Goal: Navigation & Orientation: Find specific page/section

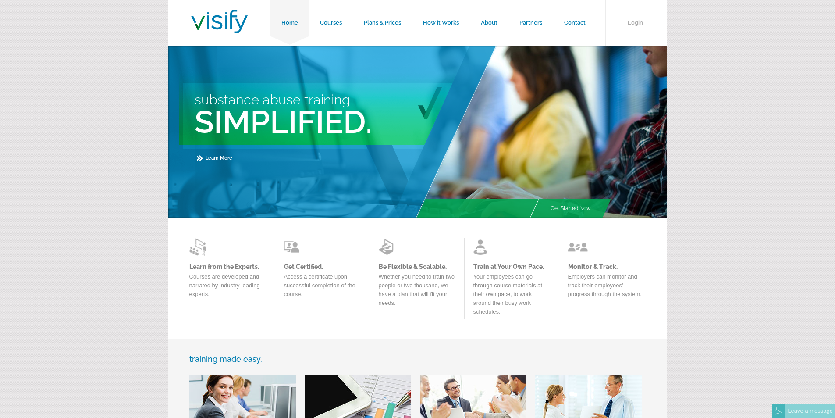
click at [50, 149] on form "Home Courses Plans & Prices How it Works About Partners Contact Login Substance…" at bounding box center [417, 373] width 835 height 746
click at [327, 24] on link "Courses" at bounding box center [331, 23] width 44 height 46
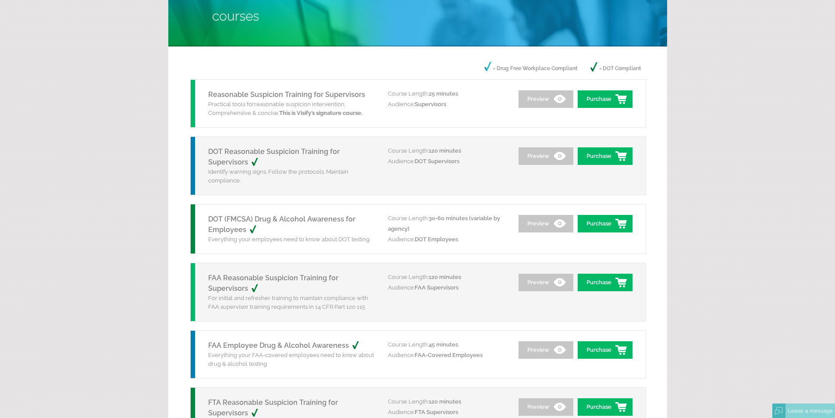
scroll to position [88, 0]
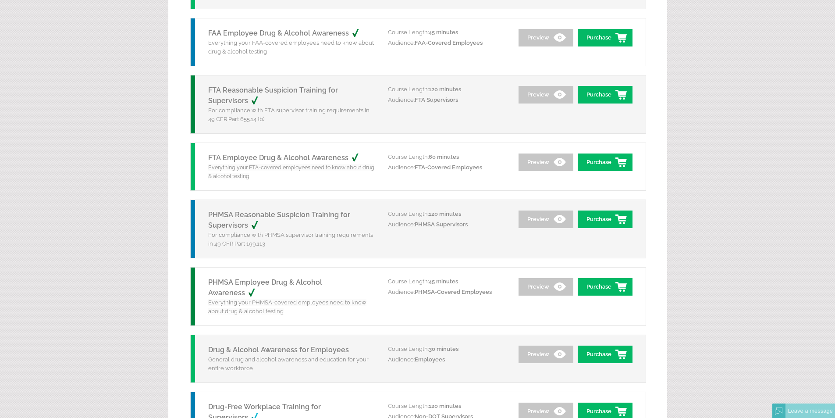
scroll to position [438, 0]
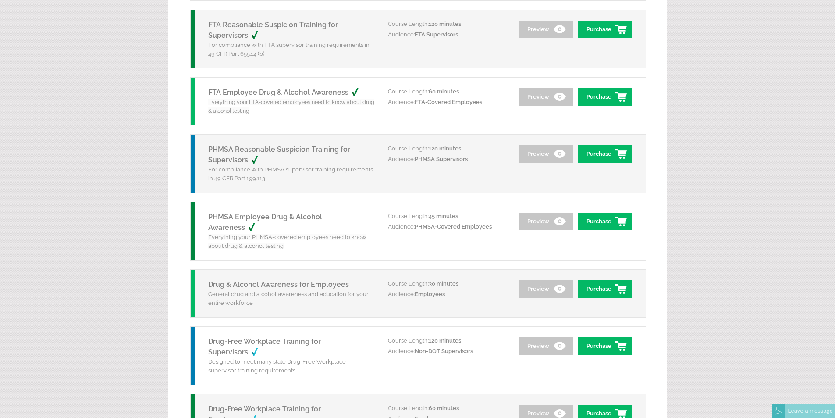
click at [139, 175] on form "Home Courses Plans & Prices How it Works About Partners Contact Login Courses P…" at bounding box center [417, 360] width 835 height 1596
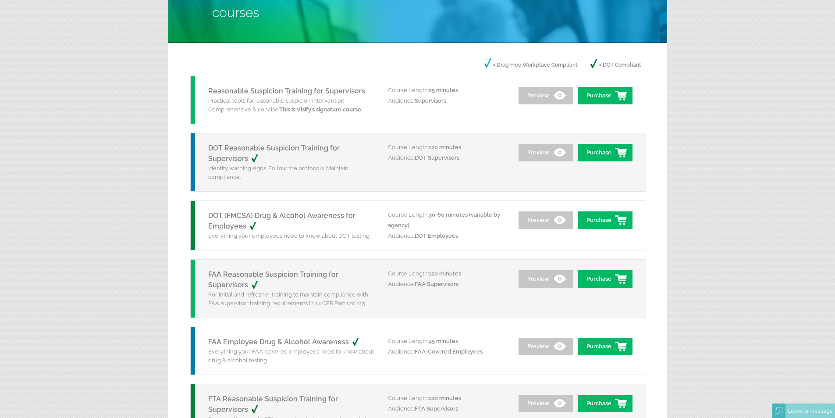
scroll to position [0, 0]
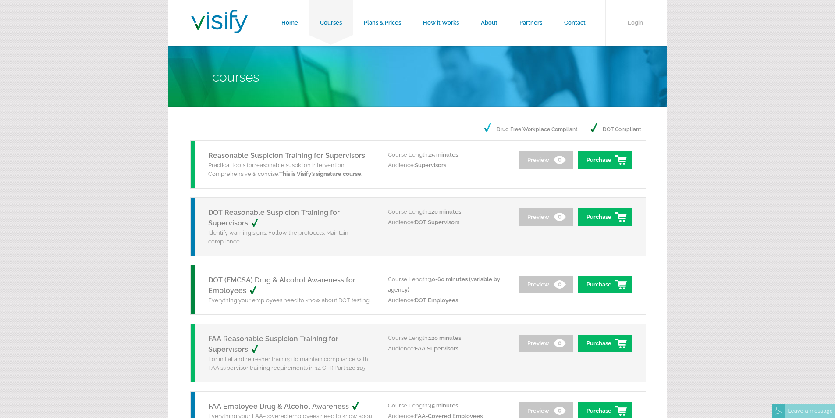
drag, startPoint x: 730, startPoint y: 272, endPoint x: 726, endPoint y: 266, distance: 7.3
